Goal: Task Accomplishment & Management: Manage account settings

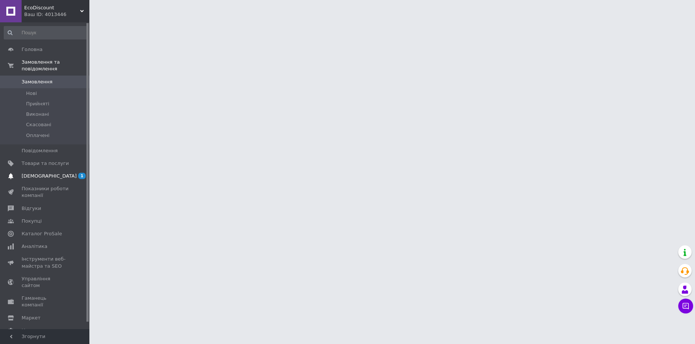
click at [31, 173] on span "[DEMOGRAPHIC_DATA]" at bounding box center [49, 176] width 55 height 7
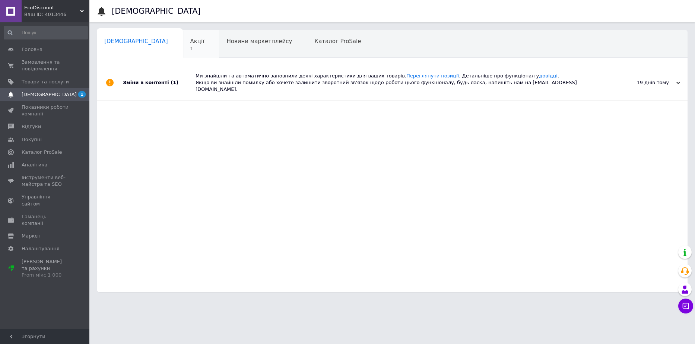
click at [190, 42] on span "Акції" at bounding box center [197, 41] width 14 height 7
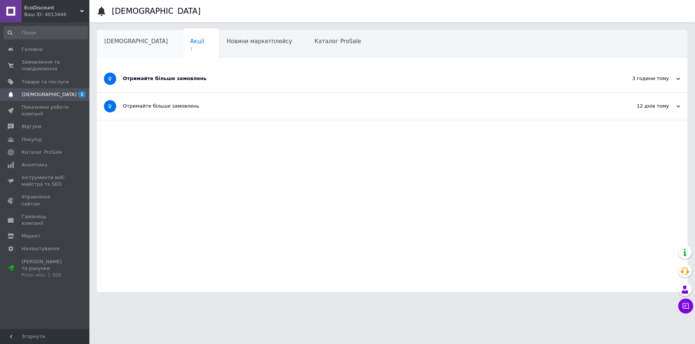
click at [126, 47] on div "[DEMOGRAPHIC_DATA]" at bounding box center [140, 44] width 86 height 28
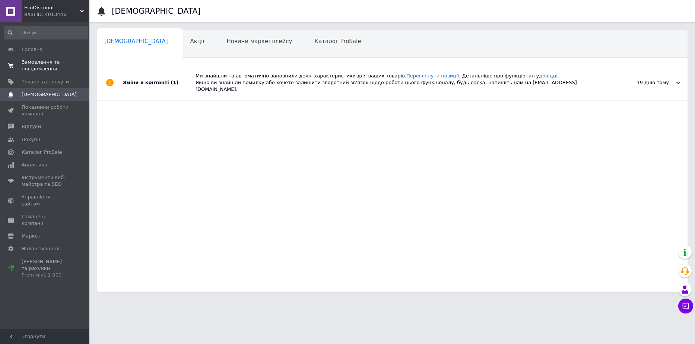
click at [32, 62] on span "Замовлення та повідомлення" at bounding box center [45, 65] width 47 height 13
